Goal: Information Seeking & Learning: Learn about a topic

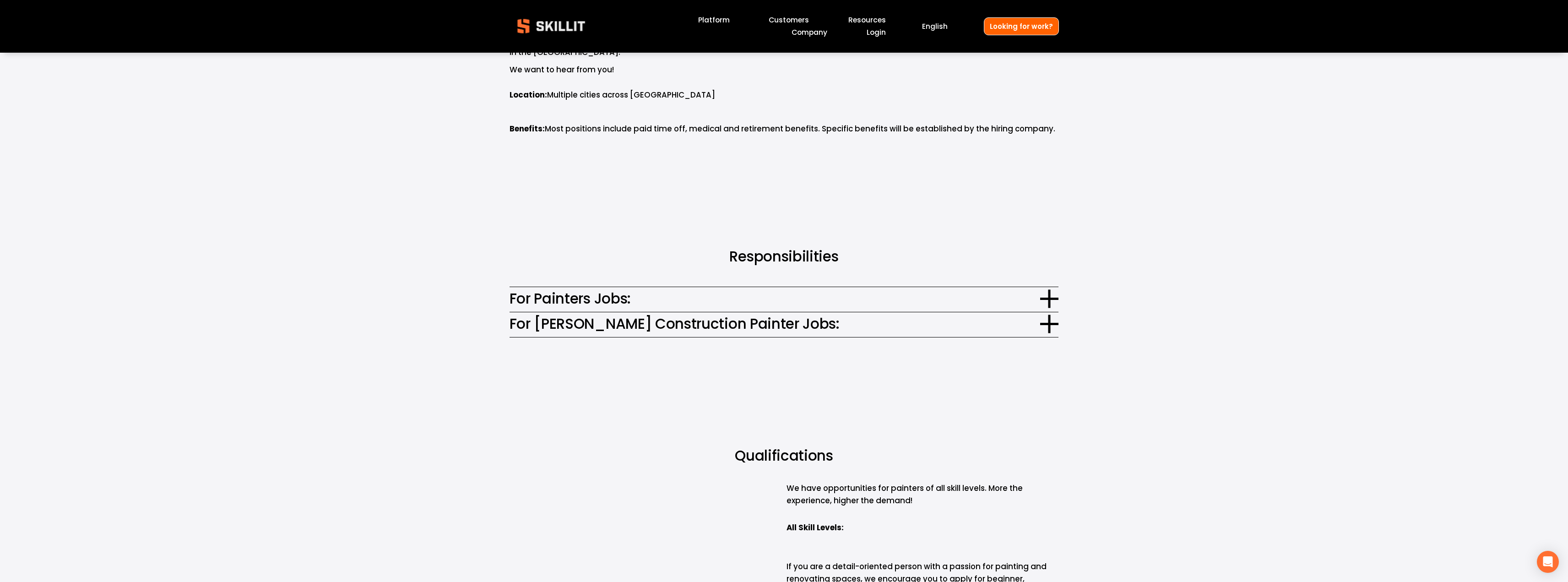
scroll to position [602, 0]
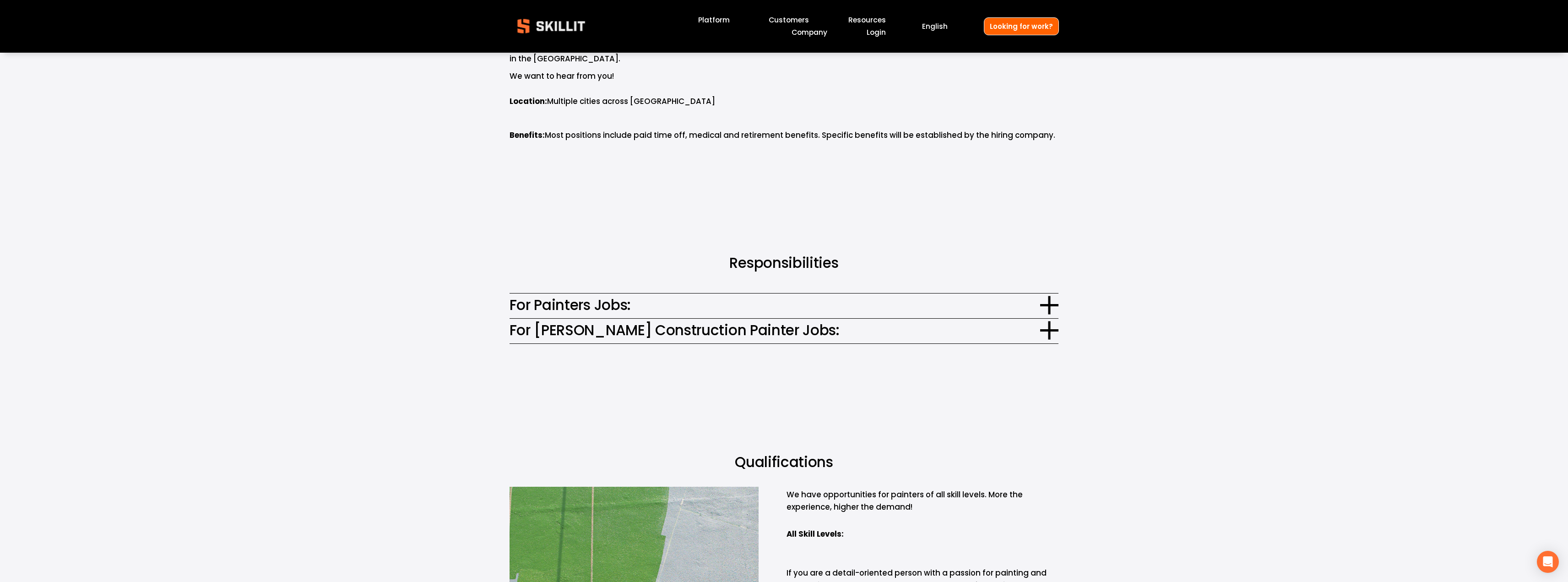
click at [724, 322] on span "For [PERSON_NAME] Construction Painter Jobs:" at bounding box center [775, 330] width 531 height 22
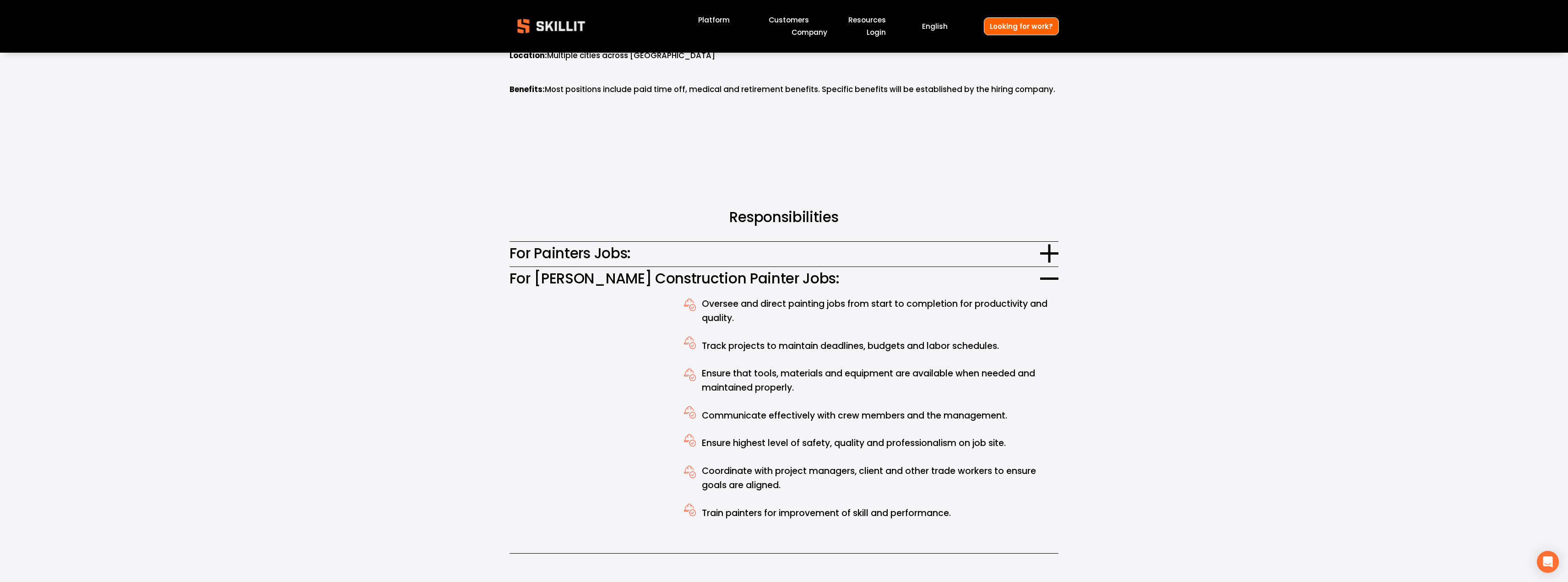
scroll to position [740, 0]
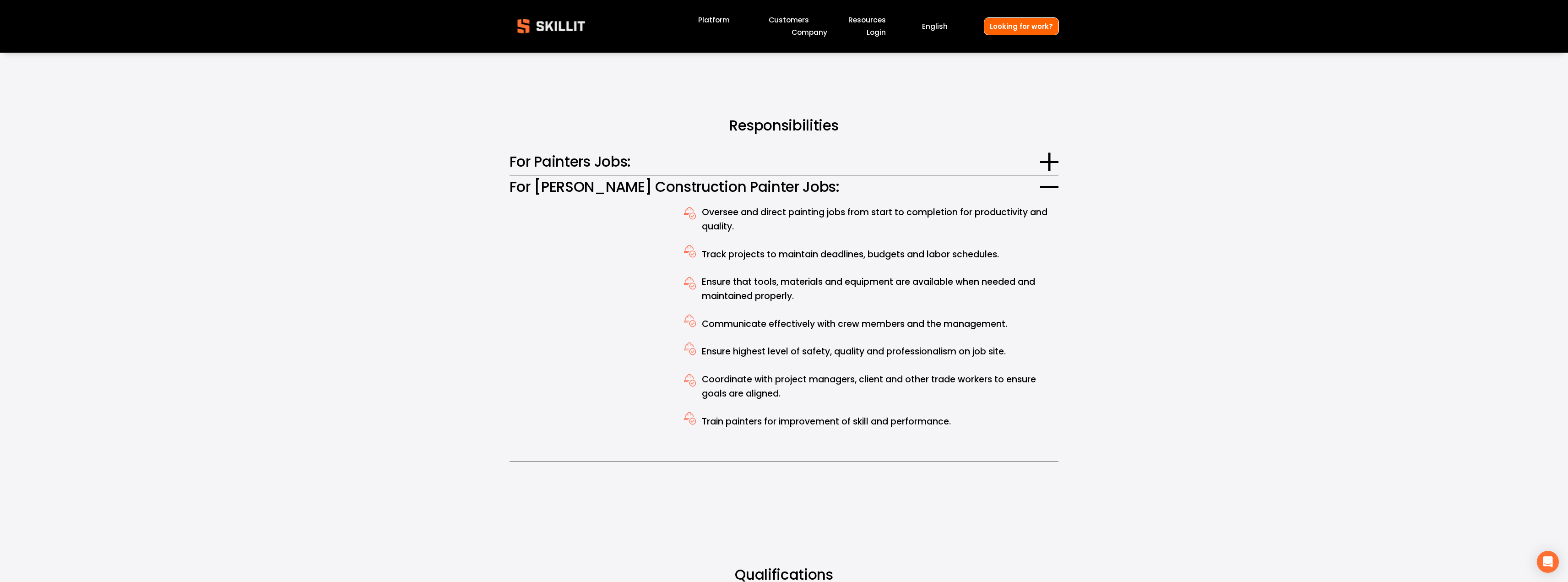
click at [960, 151] on span "For Painters Jobs:" at bounding box center [775, 161] width 531 height 22
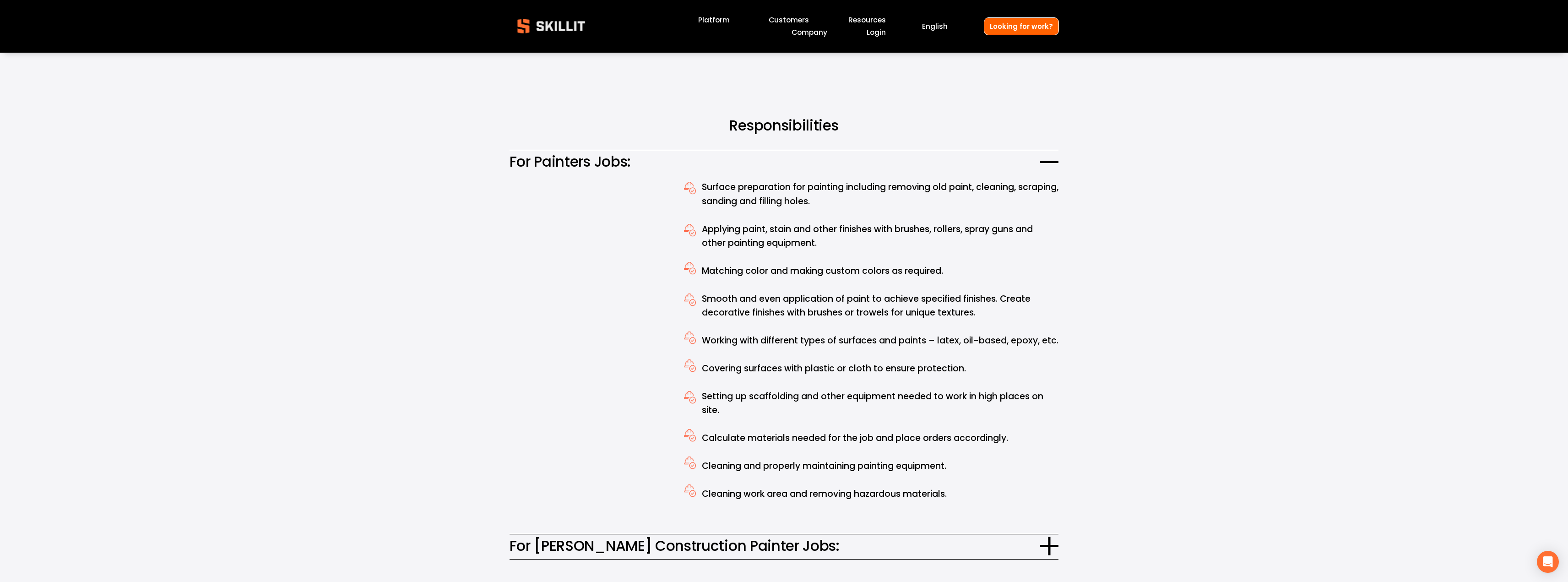
click at [803, 29] on link "Company" at bounding box center [809, 32] width 36 height 12
click at [808, 34] on link "Company" at bounding box center [809, 32] width 36 height 12
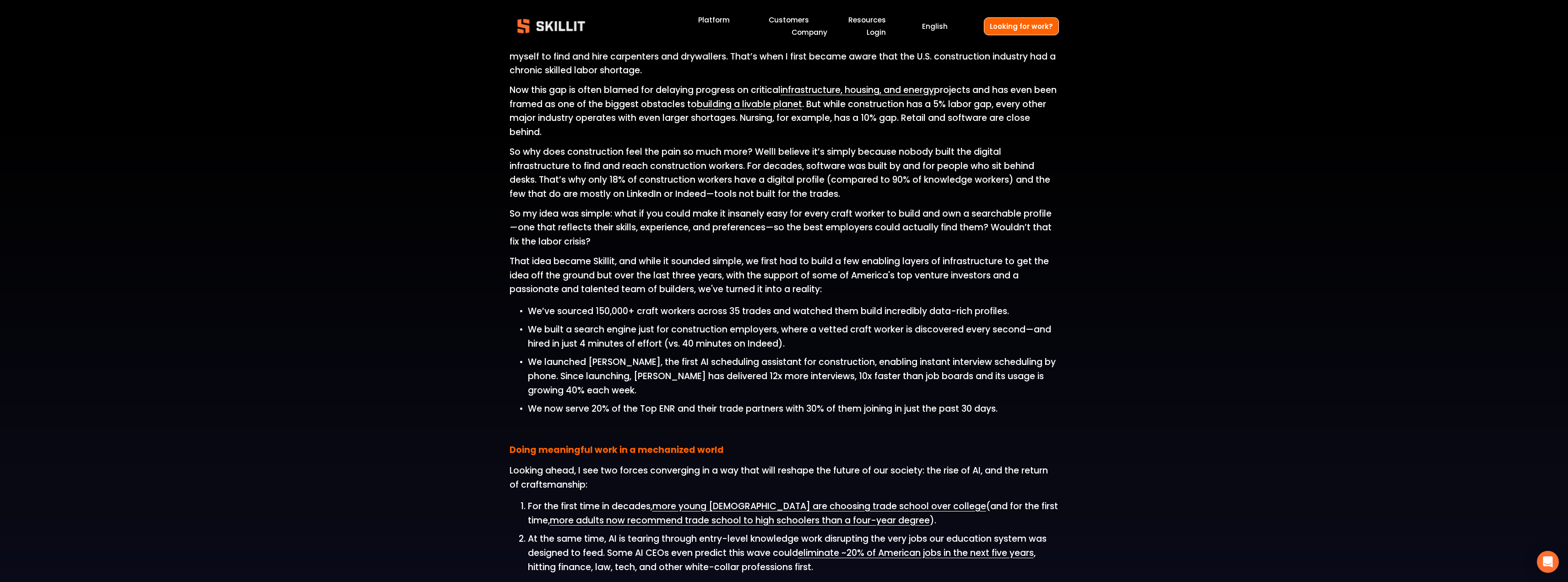
scroll to position [549, 0]
